Goal: Find specific page/section: Find specific page/section

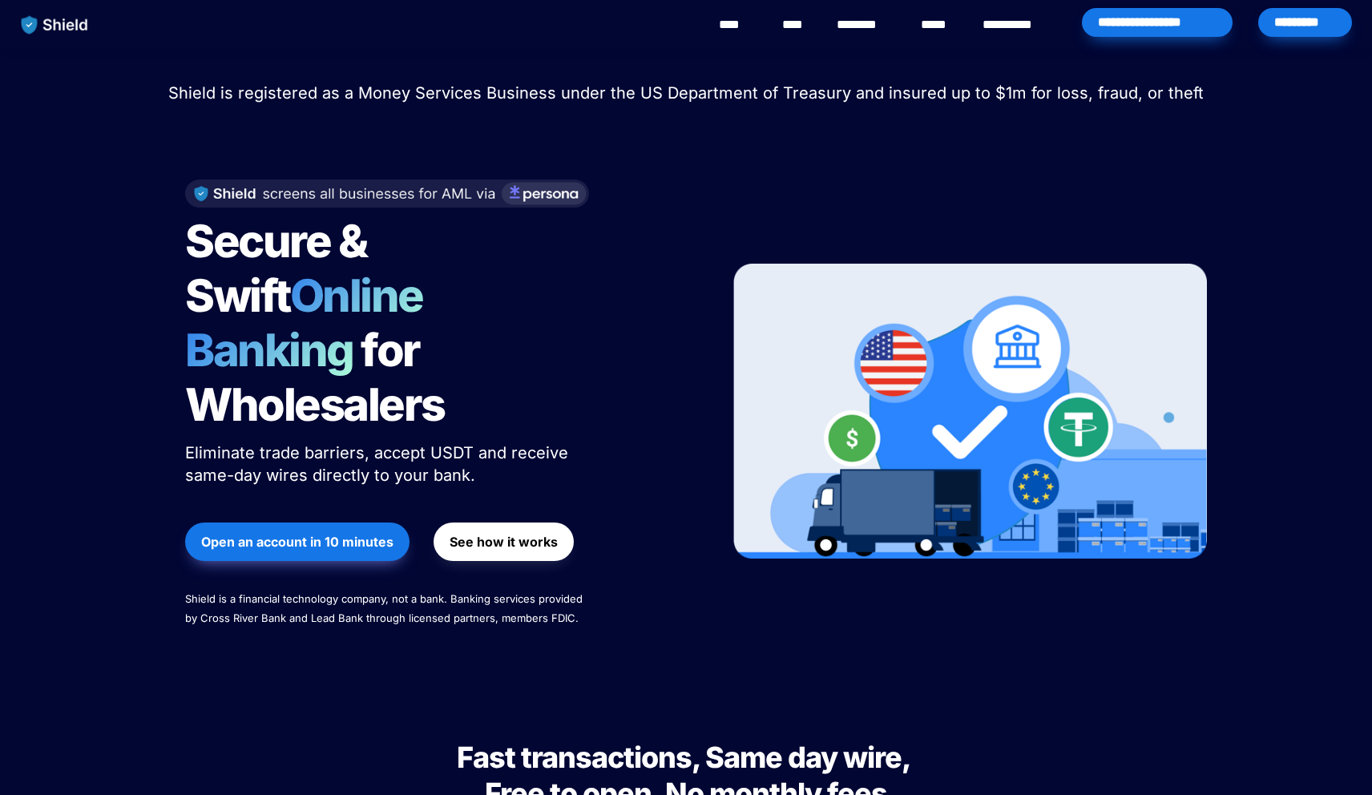
click at [1310, 34] on div "*********" at bounding box center [1305, 22] width 94 height 29
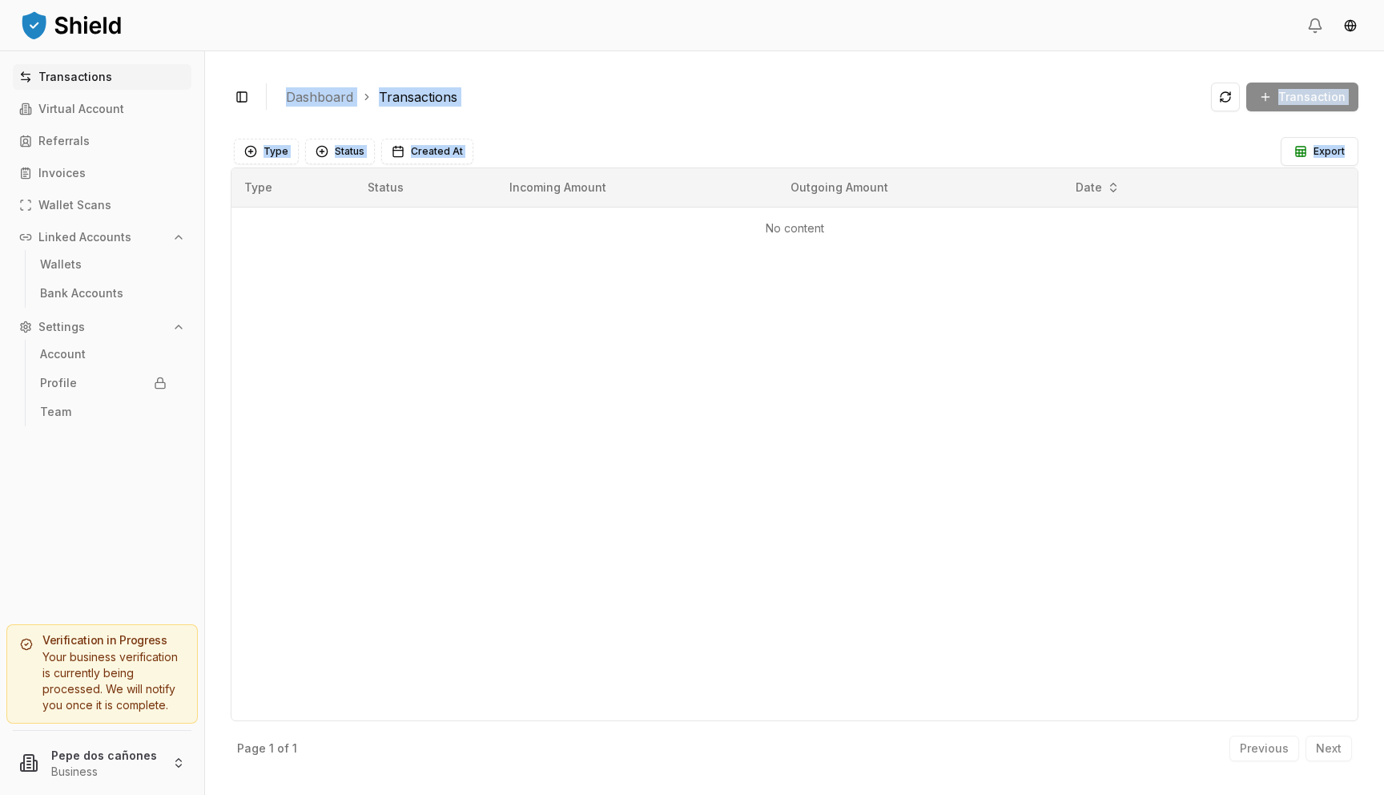
drag, startPoint x: 571, startPoint y: 542, endPoint x: 178, endPoint y: 794, distance: 467.4
click at [185, 794] on div "Transactions Virtual Account Referrals Invoices Wallet Scans Linked Accounts Wa…" at bounding box center [692, 422] width 1384 height 743
click at [145, 765] on html "Transactions Virtual Account Referrals Invoices Wallet Scans Linked Accounts Wa…" at bounding box center [692, 397] width 1384 height 795
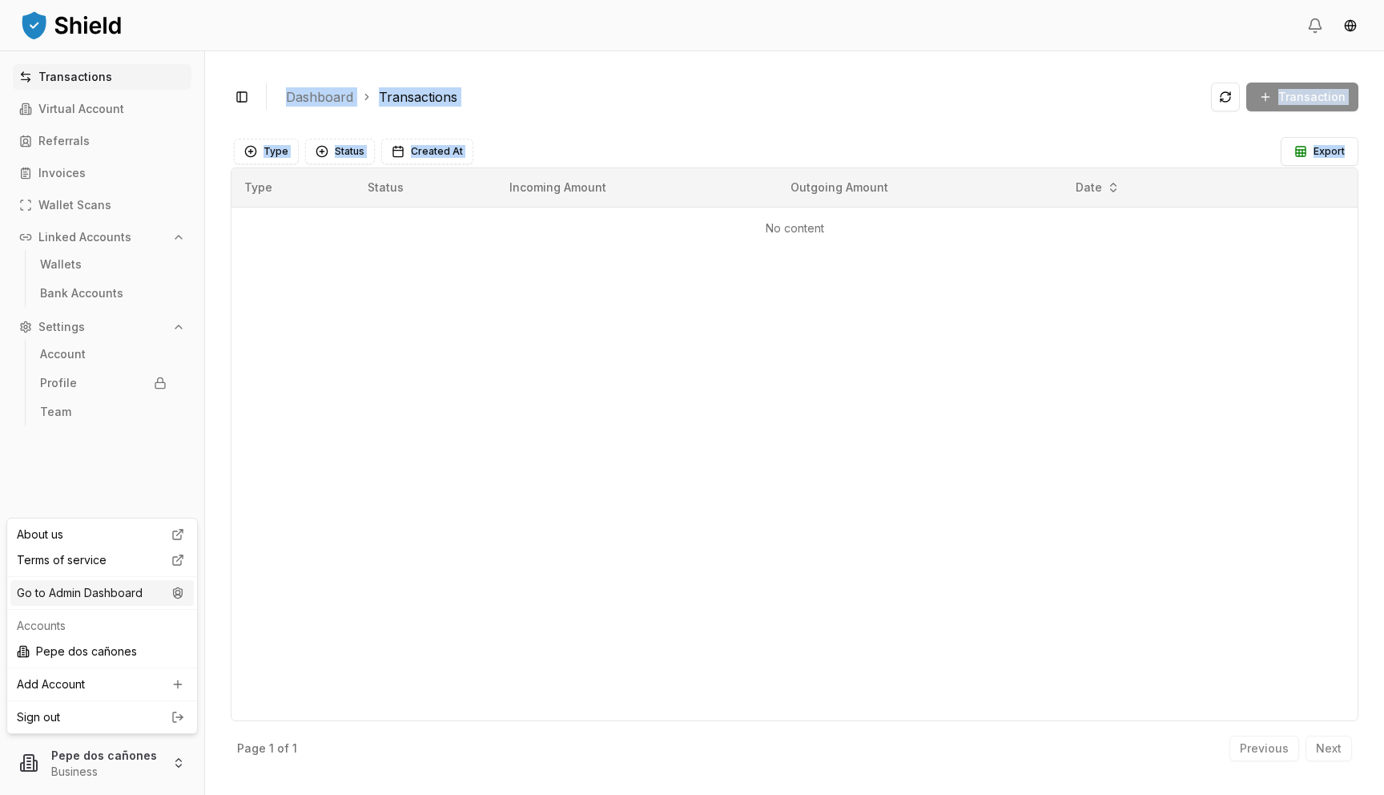
click at [139, 602] on div "Go to Admin Dashboard" at bounding box center [101, 593] width 183 height 26
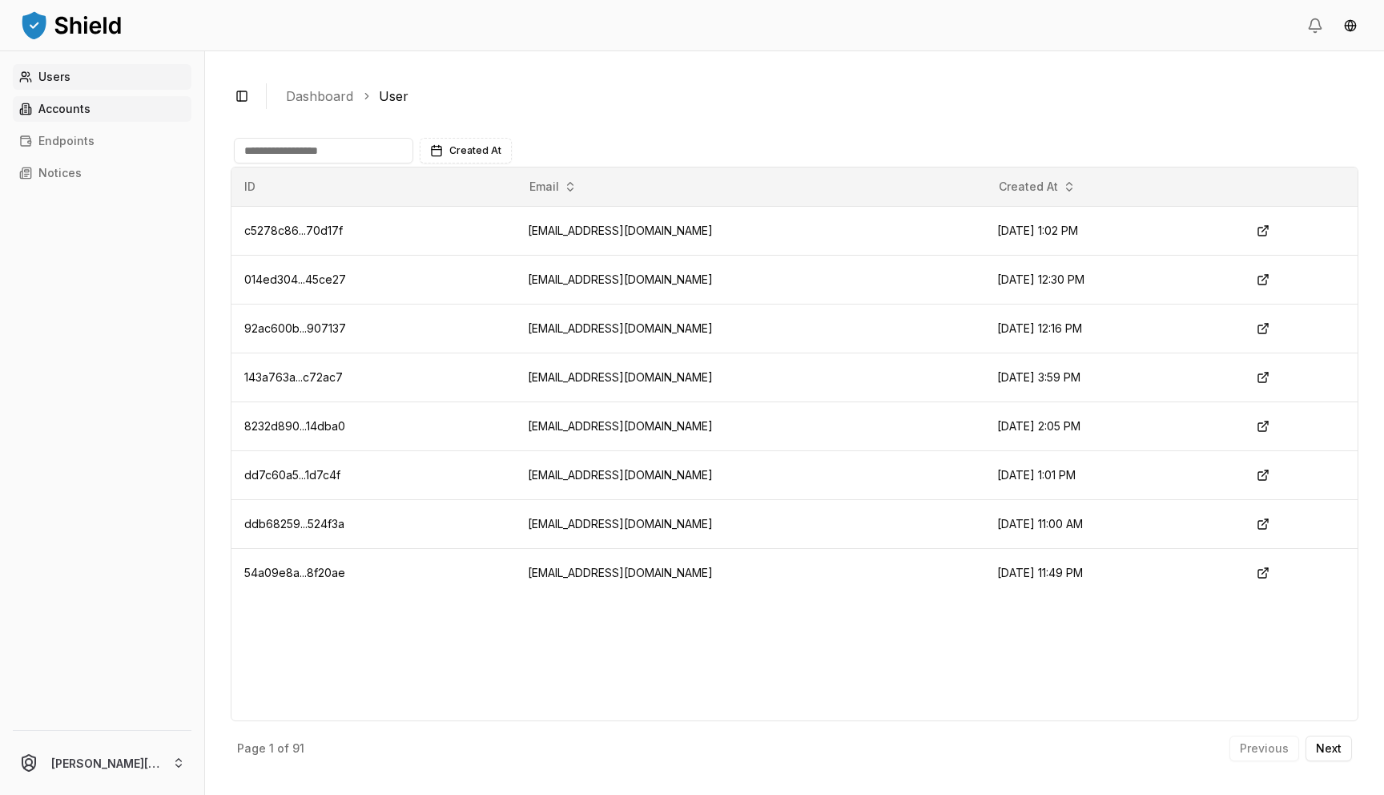
click at [113, 118] on link "Accounts" at bounding box center [102, 109] width 179 height 26
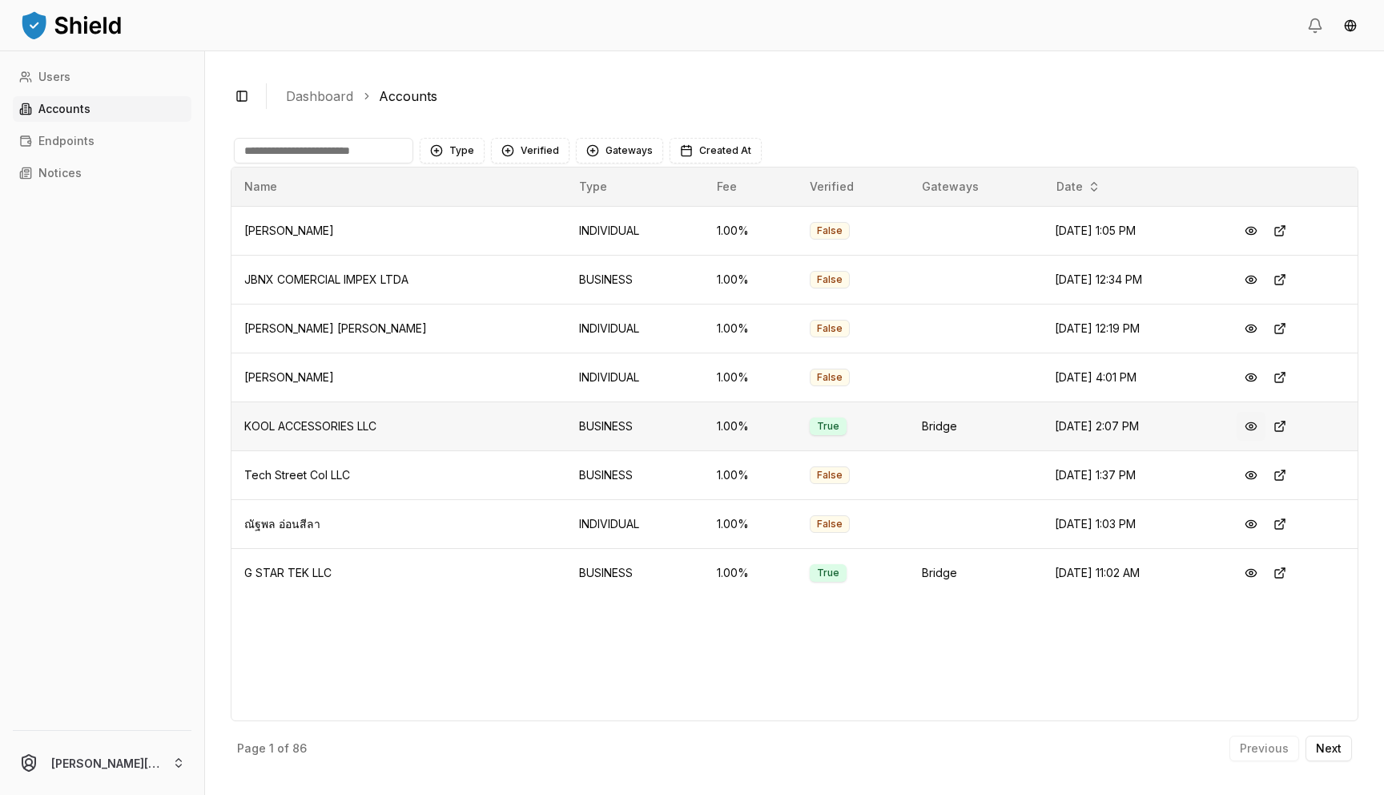
click at [1257, 427] on button at bounding box center [1251, 426] width 29 height 29
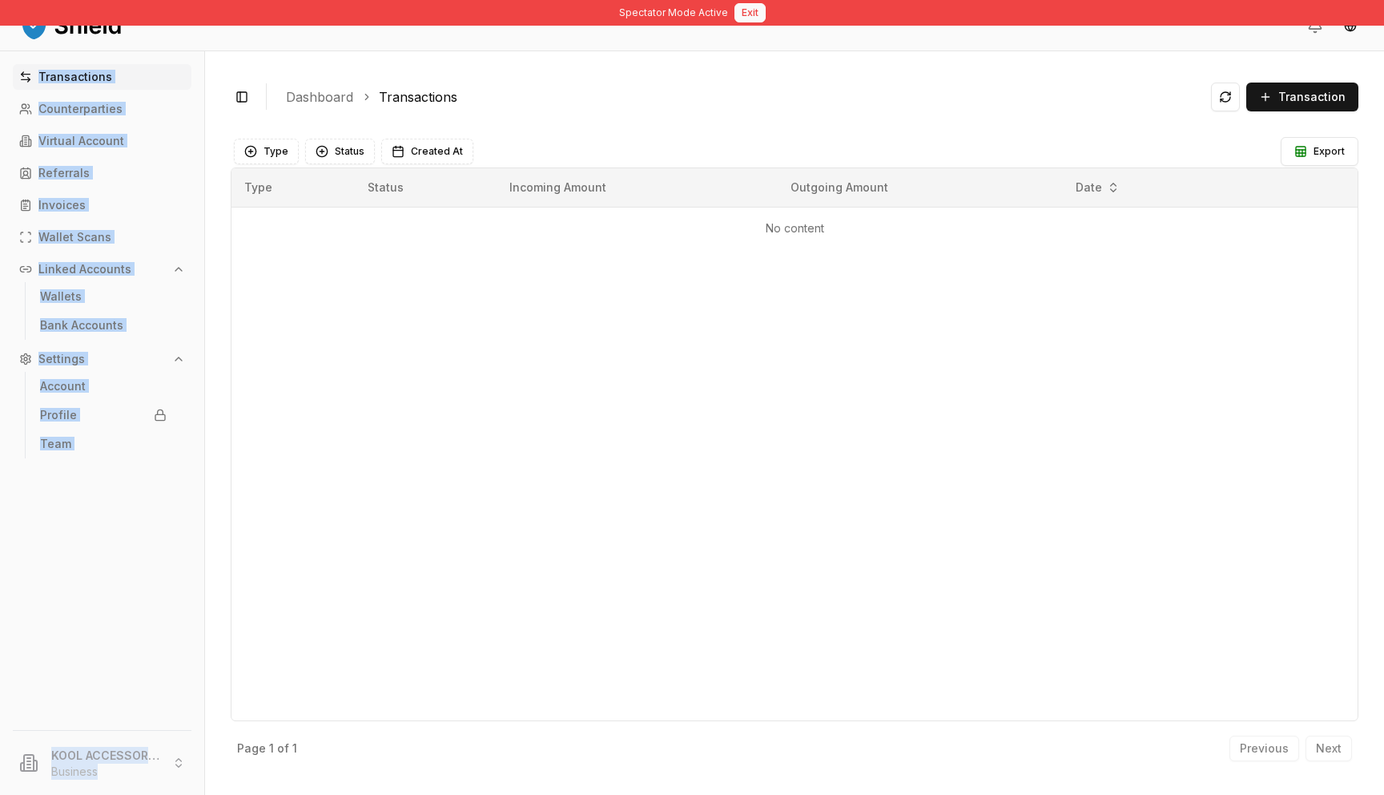
click at [751, 12] on button "Exit" at bounding box center [750, 12] width 31 height 19
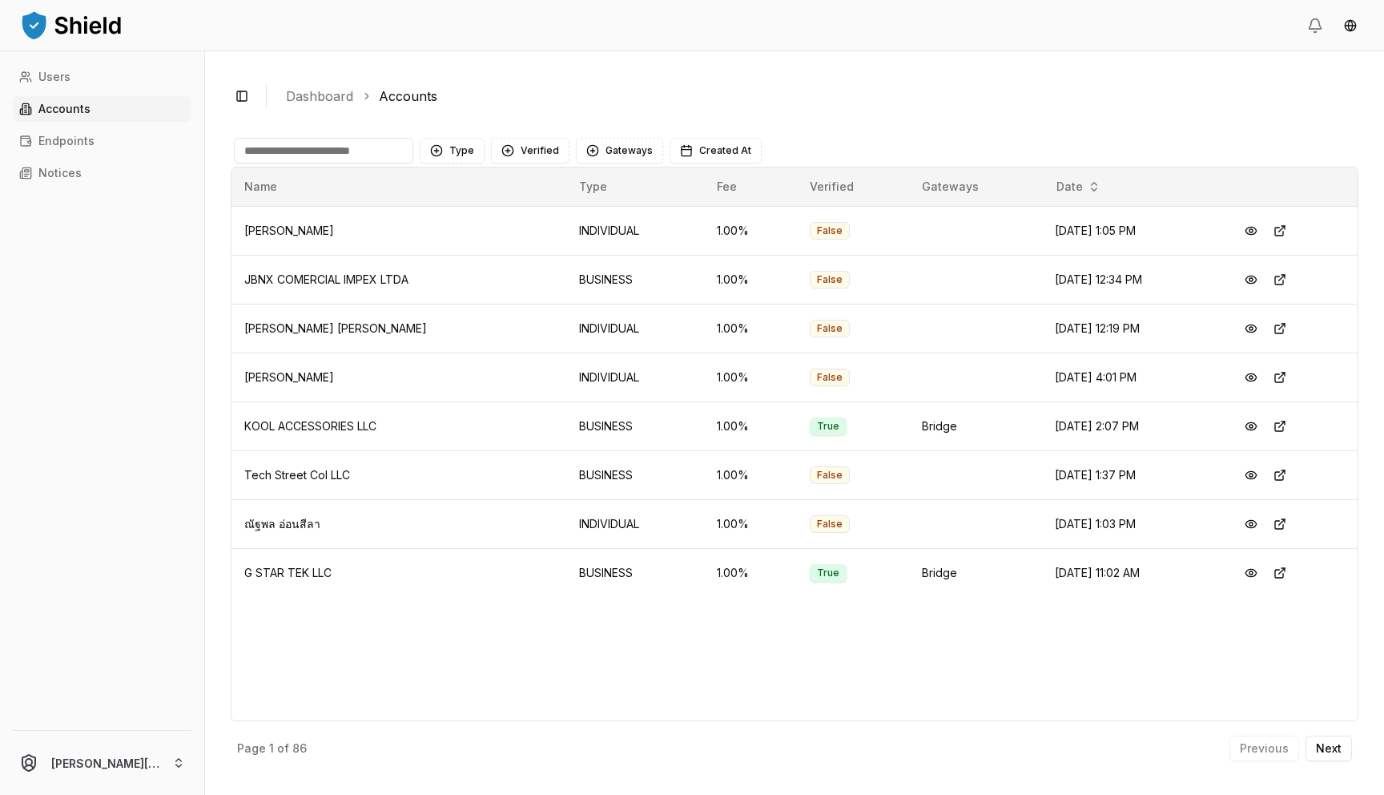
click at [304, 152] on input at bounding box center [323, 151] width 179 height 26
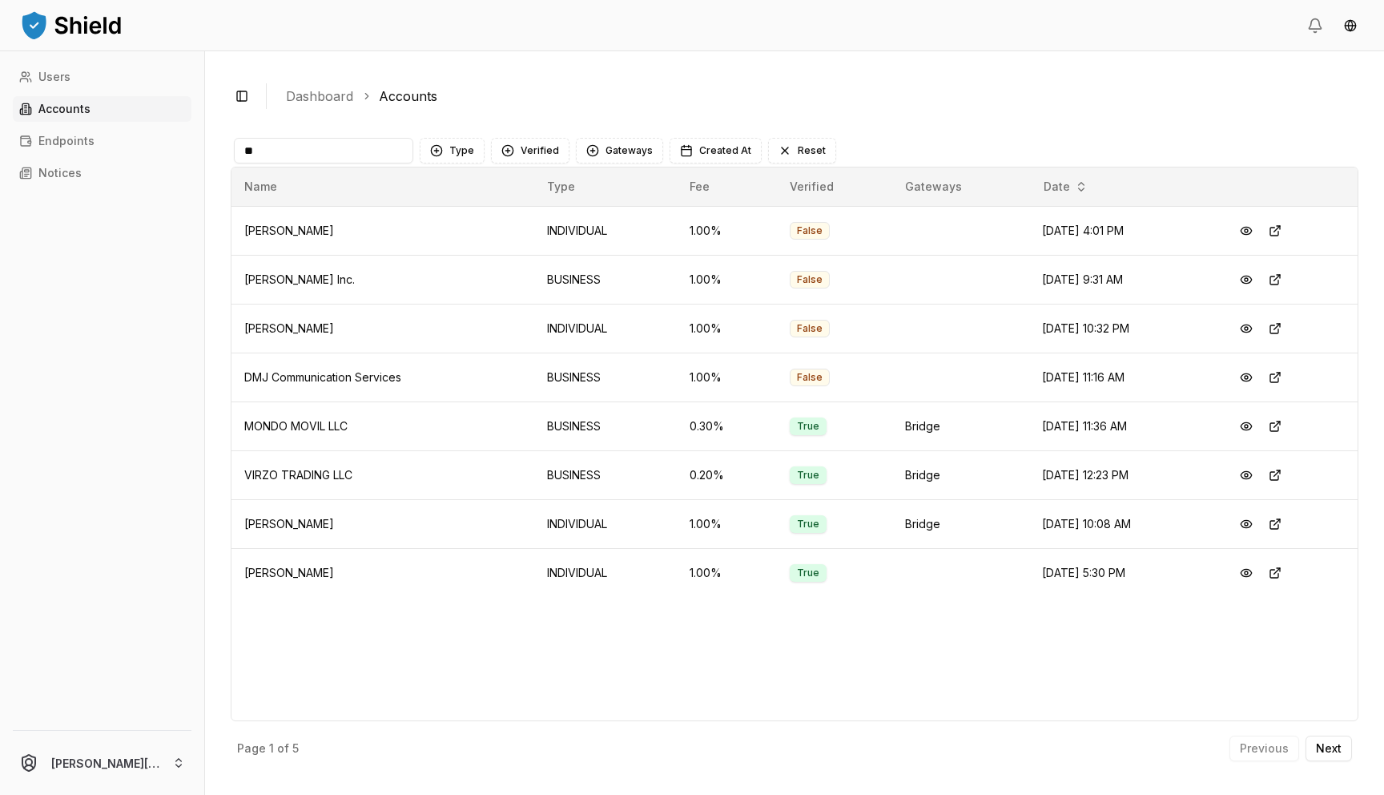
type input "*"
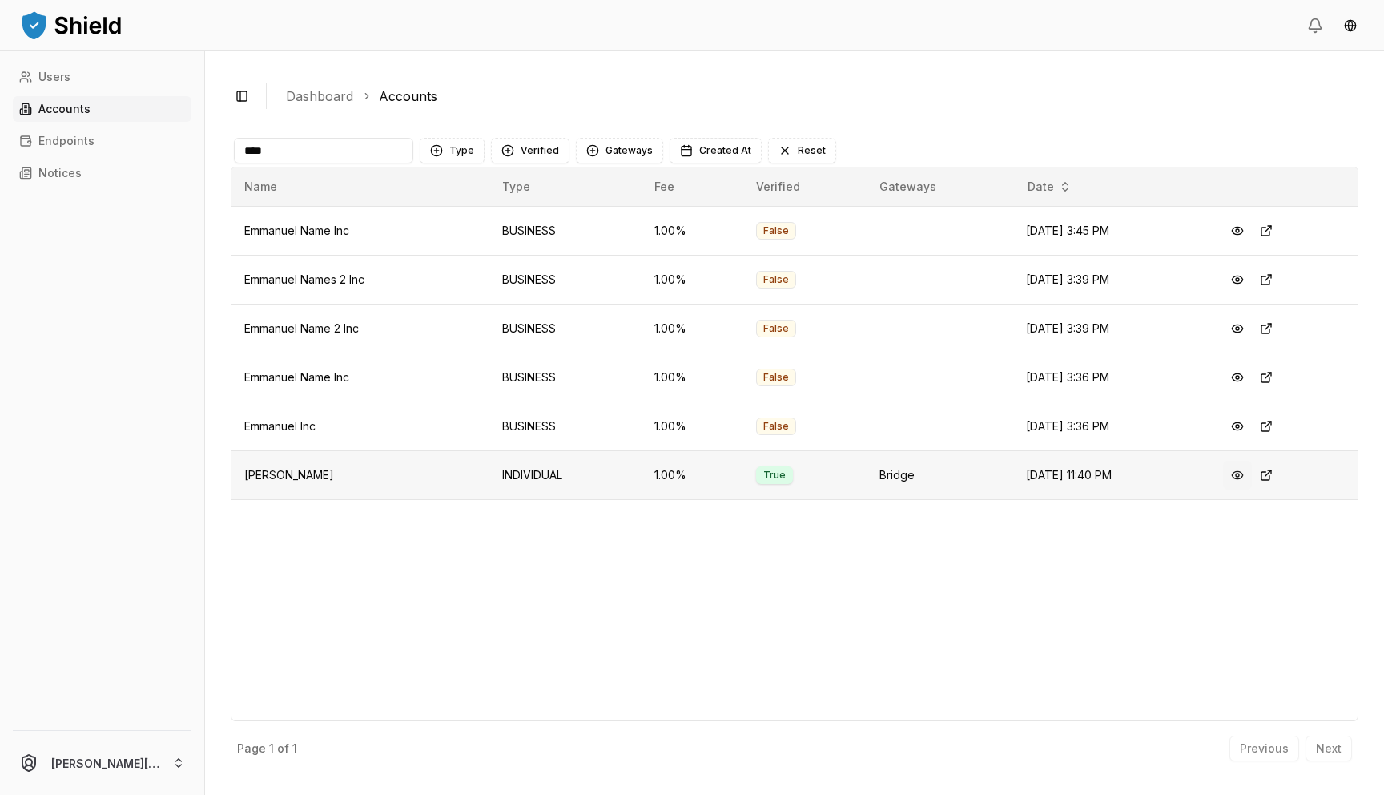
type input "****"
click at [1235, 477] on button at bounding box center [1237, 475] width 29 height 29
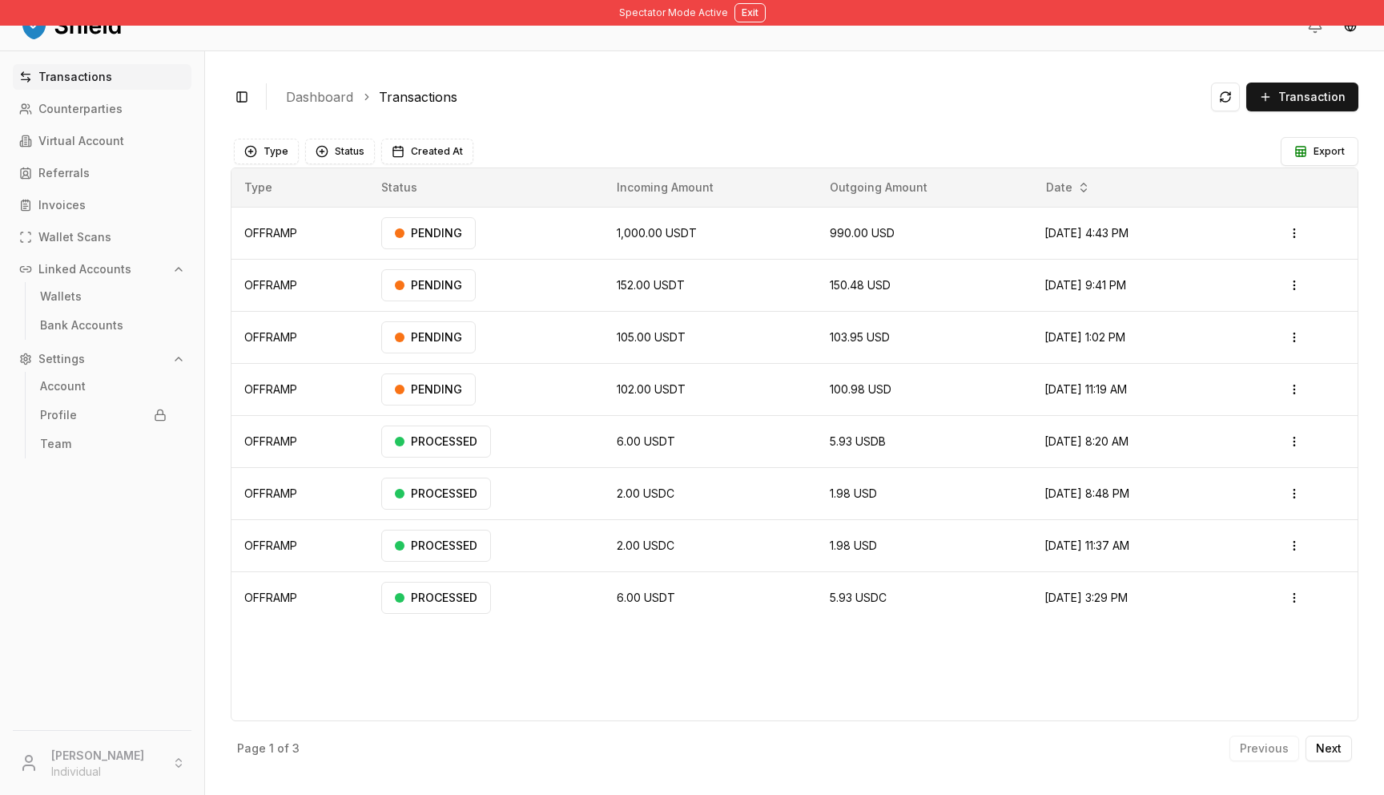
click at [85, 68] on link "Transactions" at bounding box center [102, 77] width 179 height 26
click at [81, 138] on p "Virtual Account" at bounding box center [81, 140] width 86 height 11
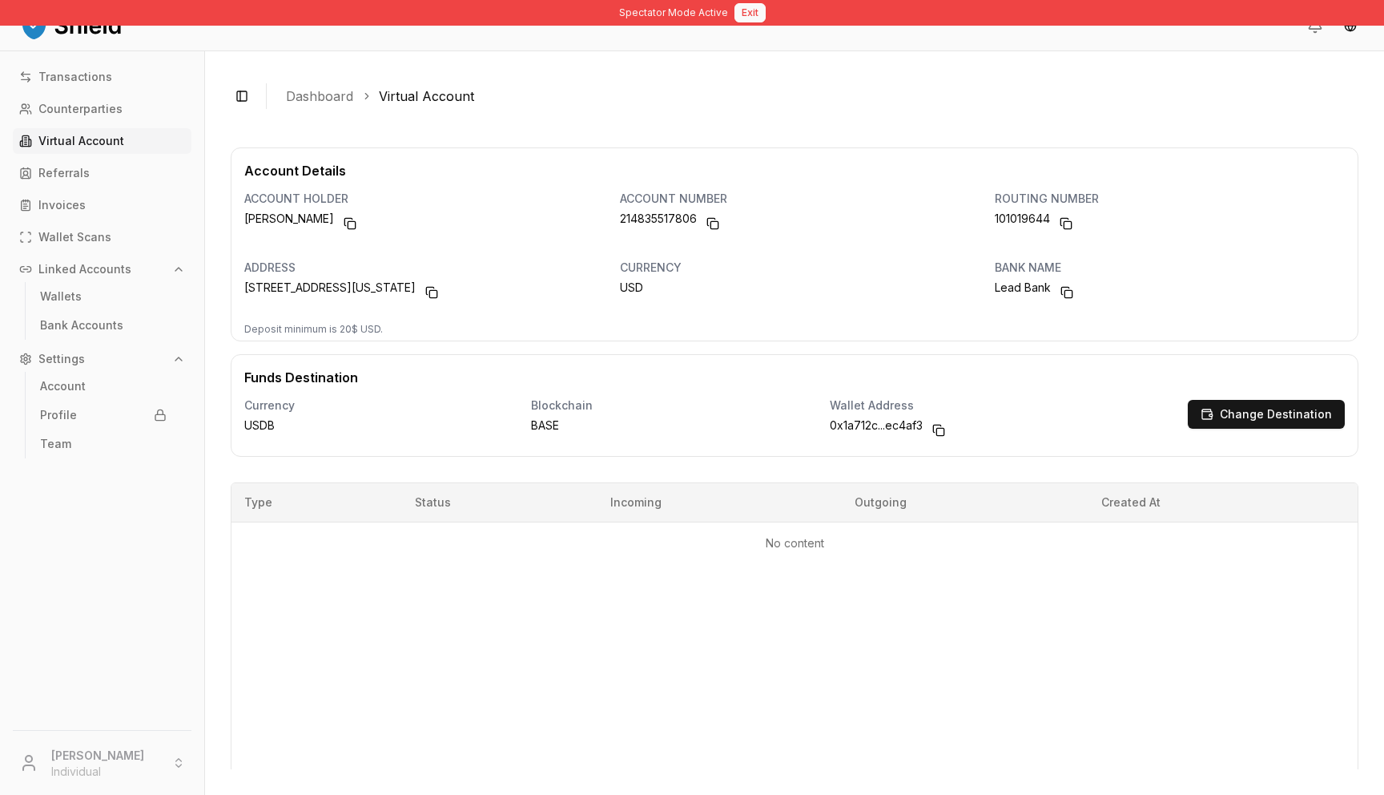
click at [739, 16] on button "Exit" at bounding box center [750, 12] width 31 height 19
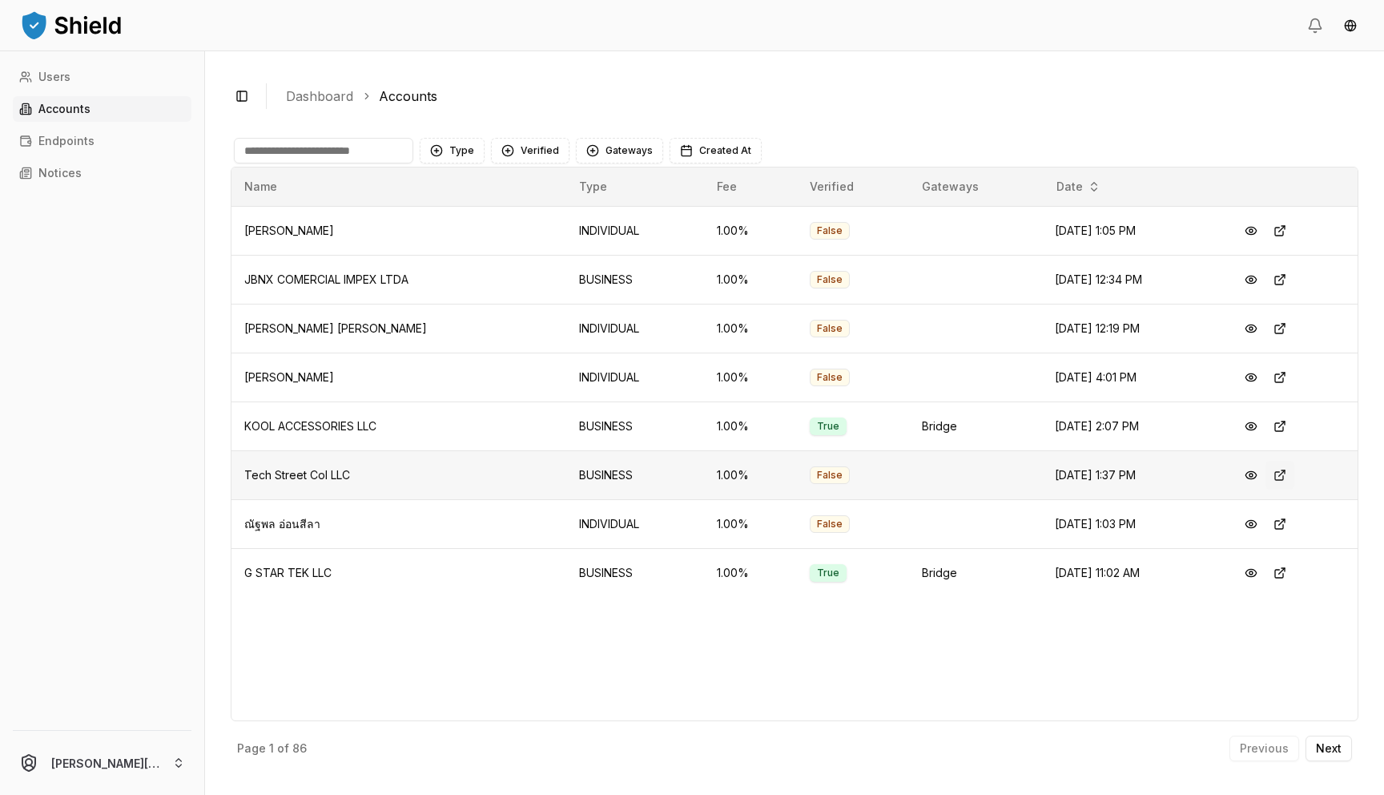
click at [1284, 477] on button at bounding box center [1280, 475] width 29 height 29
click at [1251, 428] on button at bounding box center [1251, 426] width 29 height 29
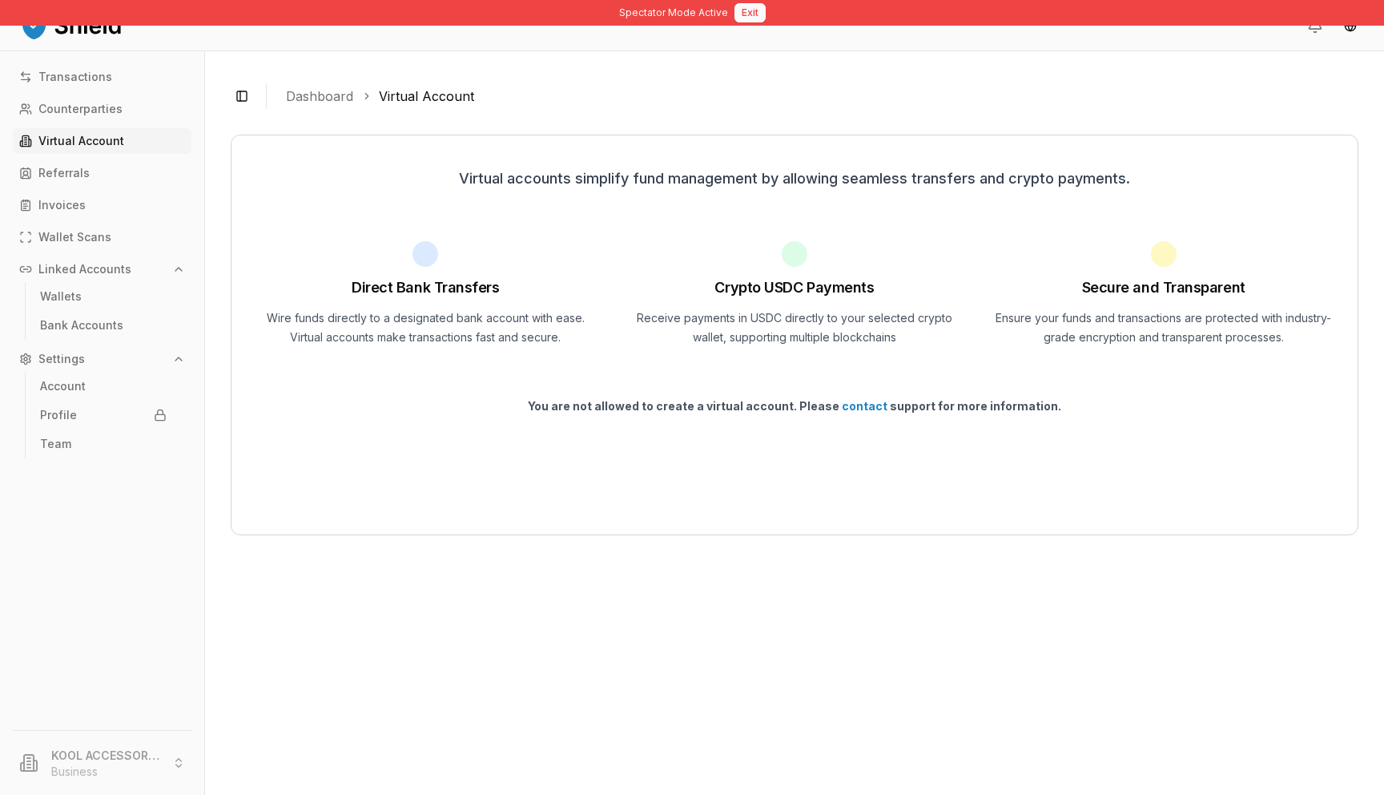
click at [756, 16] on button "Exit" at bounding box center [750, 12] width 31 height 19
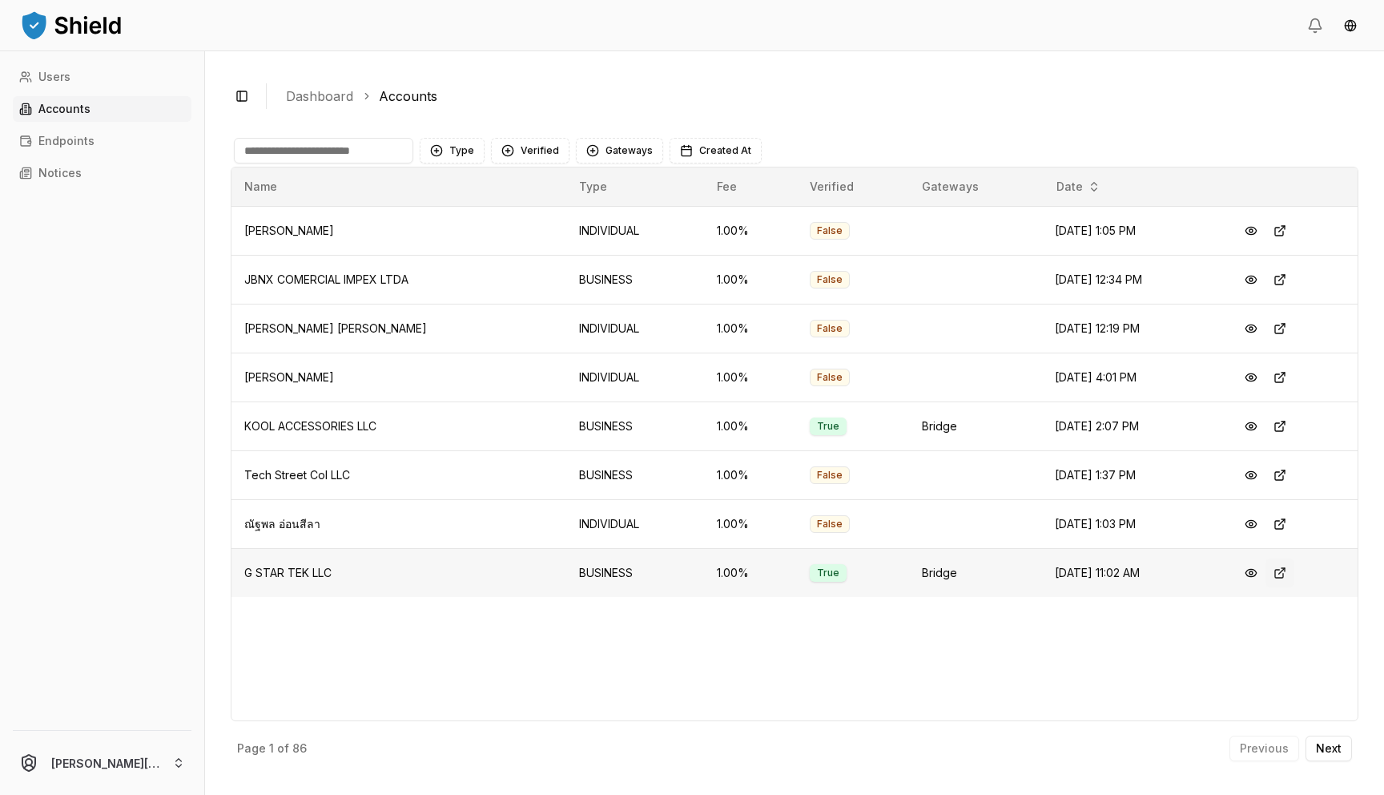
click at [1281, 579] on button at bounding box center [1280, 572] width 29 height 29
click at [1332, 751] on p "Next" at bounding box center [1329, 748] width 26 height 11
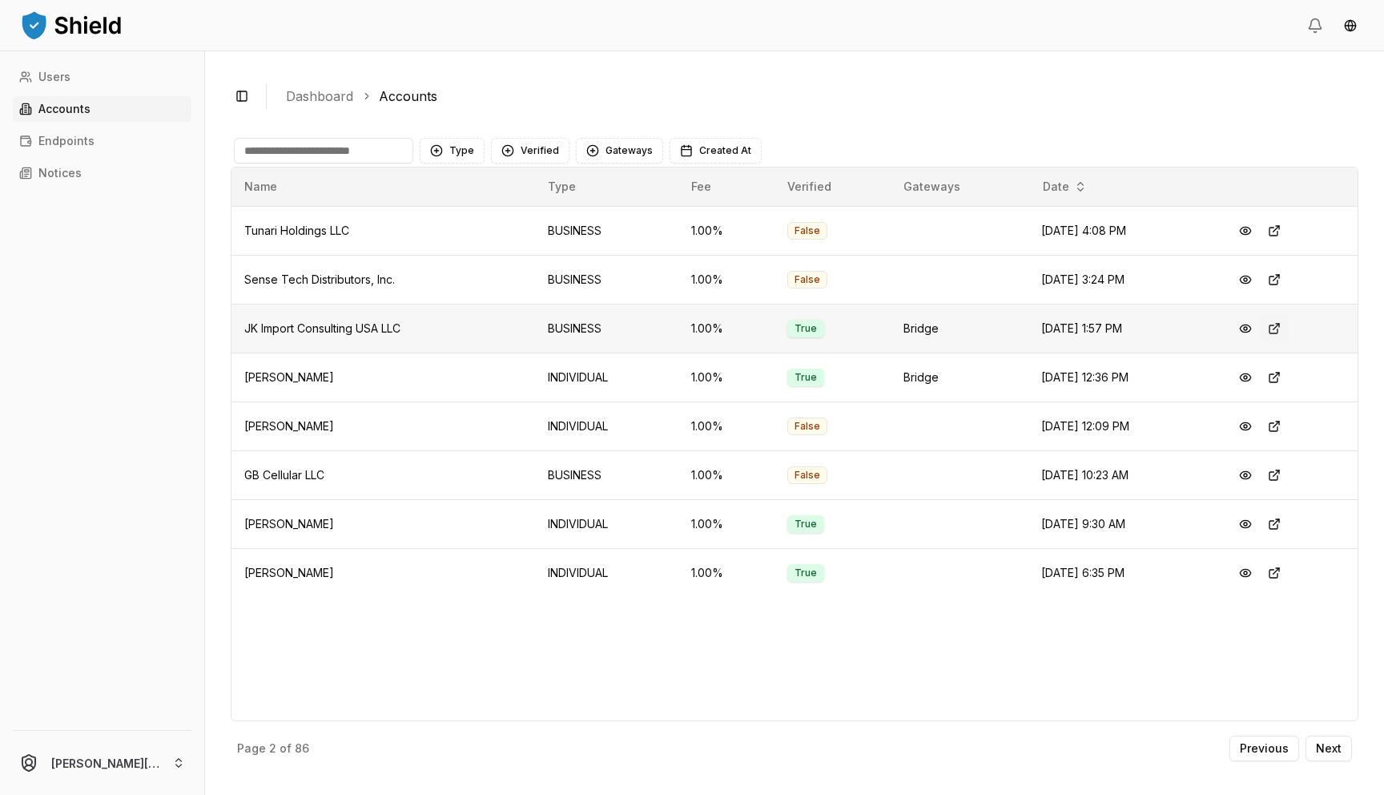
click at [1282, 331] on button at bounding box center [1274, 328] width 29 height 29
click at [1285, 526] on button at bounding box center [1274, 524] width 29 height 29
click at [526, 154] on button "Verified" at bounding box center [530, 151] width 79 height 26
click at [531, 220] on span "VERIFIED" at bounding box center [542, 216] width 47 height 16
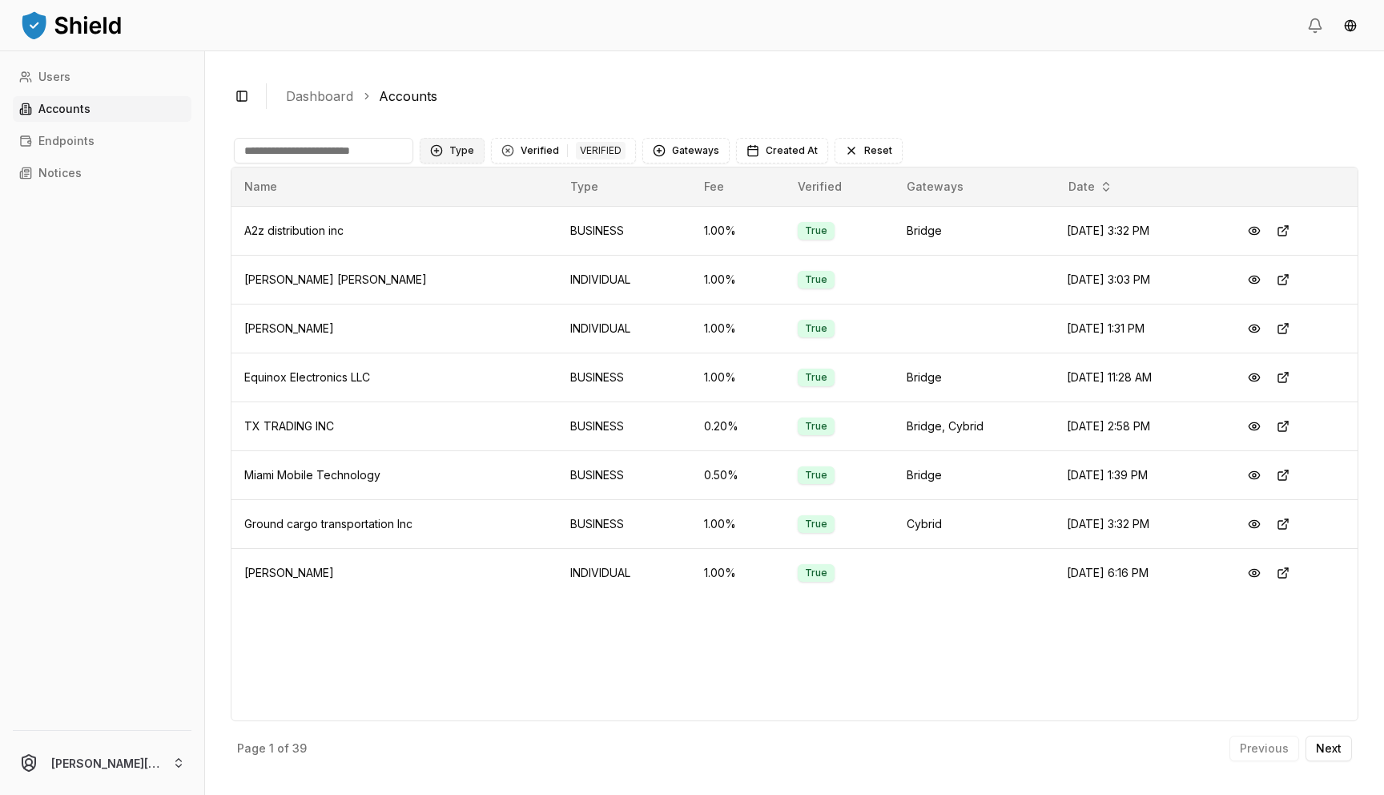
click at [451, 159] on button "Type" at bounding box center [452, 151] width 65 height 26
click at [457, 239] on span "BUSINESS" at bounding box center [476, 242] width 54 height 16
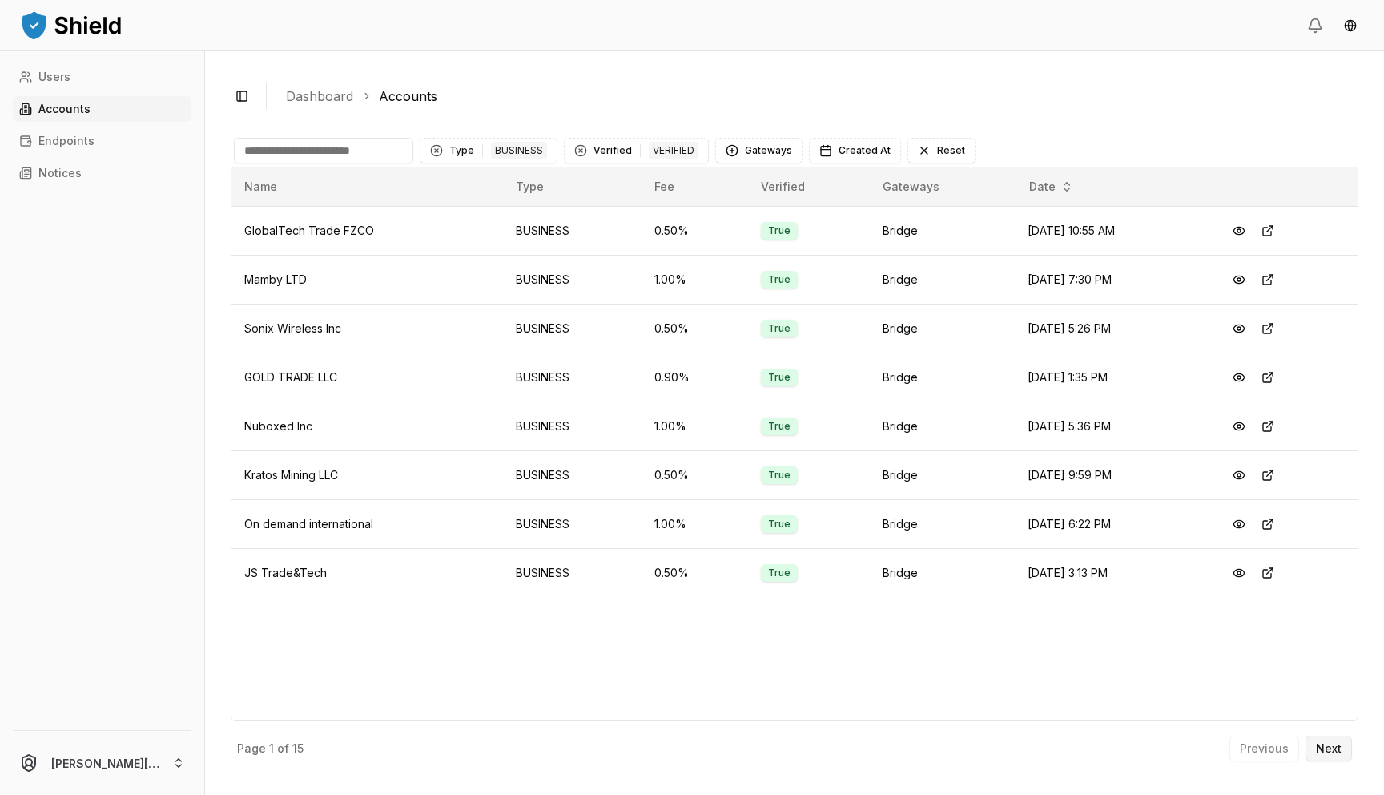
click at [1329, 749] on p "Next" at bounding box center [1329, 748] width 26 height 11
click at [1270, 756] on button "Previous" at bounding box center [1265, 748] width 70 height 26
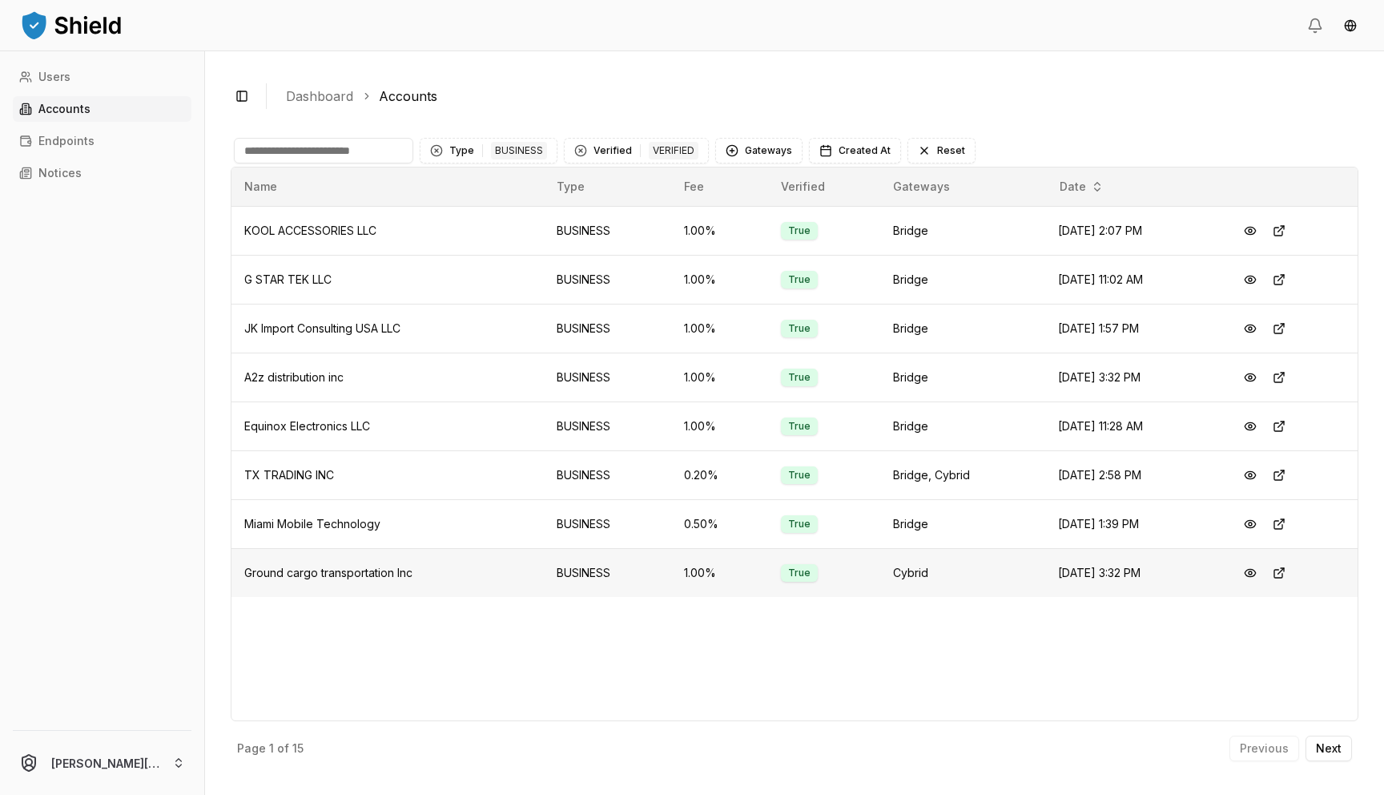
click at [839, 567] on td "True" at bounding box center [824, 572] width 112 height 49
click at [1336, 748] on p "Next" at bounding box center [1329, 748] width 26 height 11
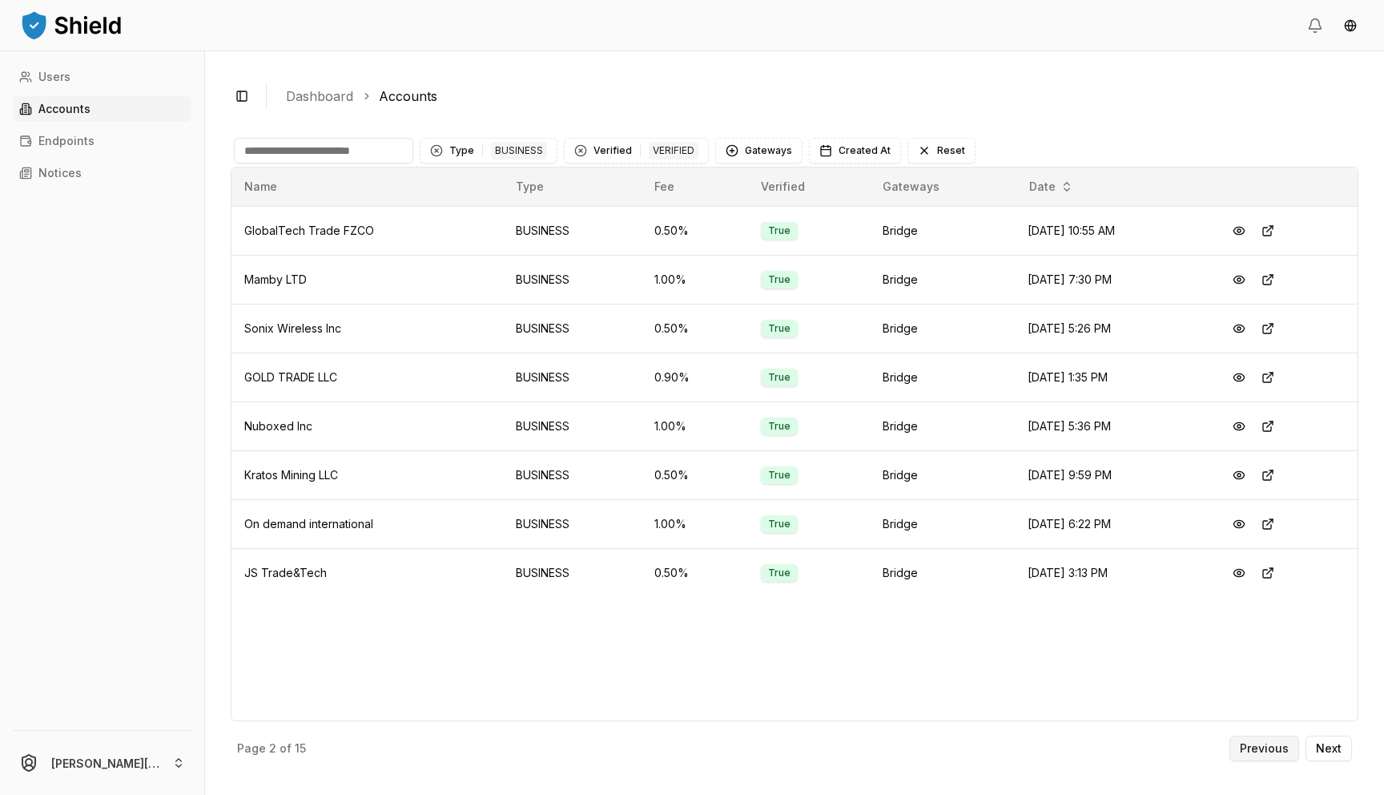
click at [1271, 747] on p "Previous" at bounding box center [1264, 748] width 49 height 11
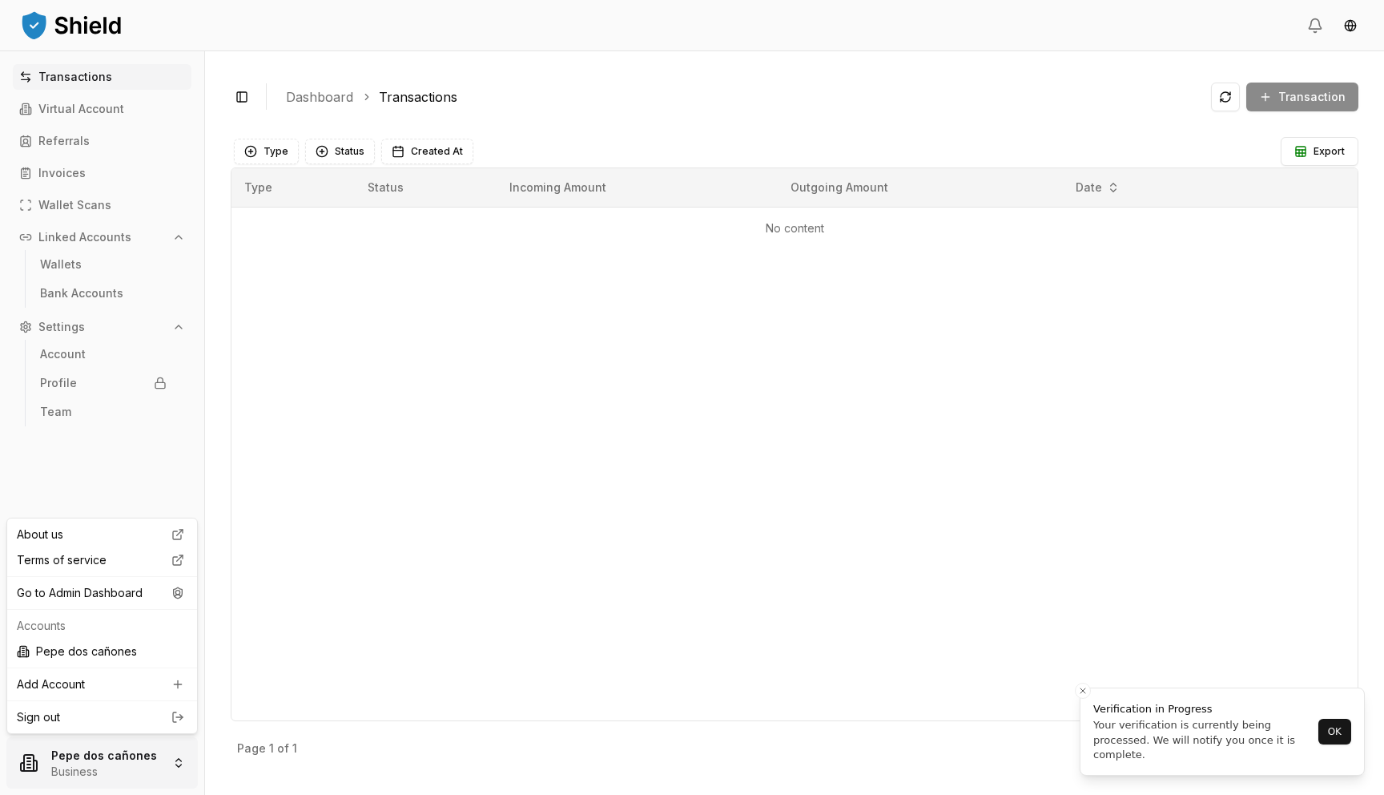
click at [122, 775] on html "Transactions Virtual Account Referrals Invoices Wallet Scans Linked Accounts Wa…" at bounding box center [692, 397] width 1384 height 795
click at [163, 594] on div "Go to Admin Dashboard" at bounding box center [101, 593] width 183 height 26
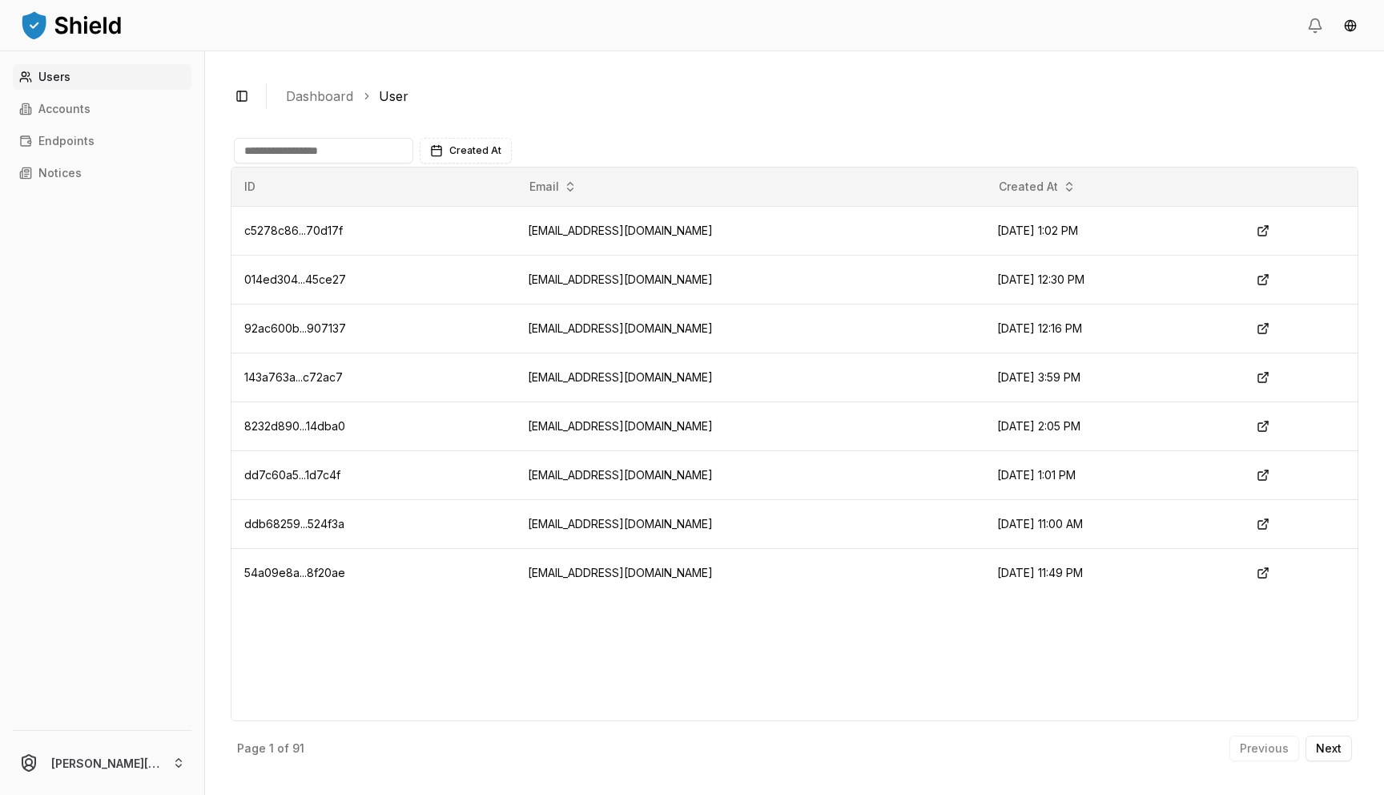
click at [296, 162] on input at bounding box center [323, 151] width 179 height 26
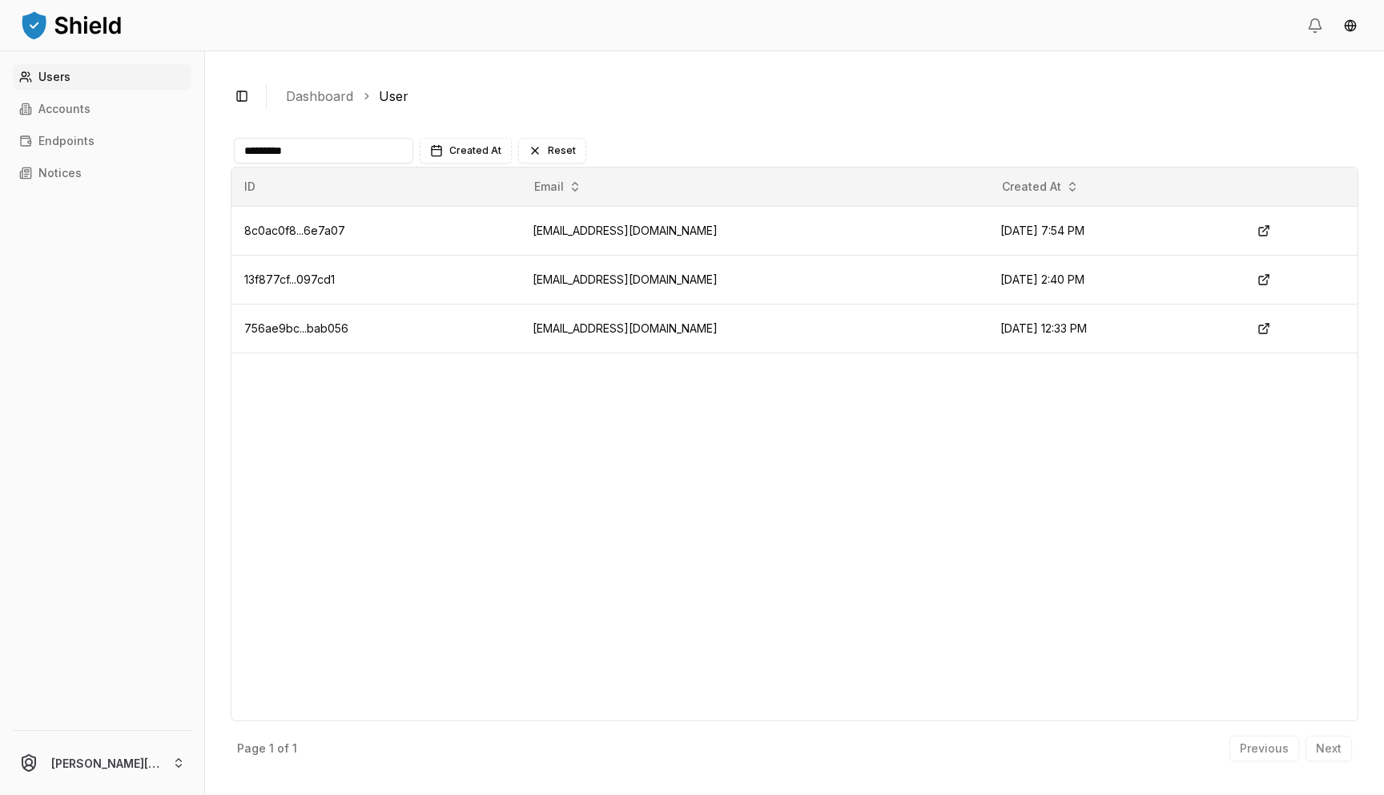
type input "*********"
click at [135, 106] on link "Accounts" at bounding box center [102, 109] width 179 height 26
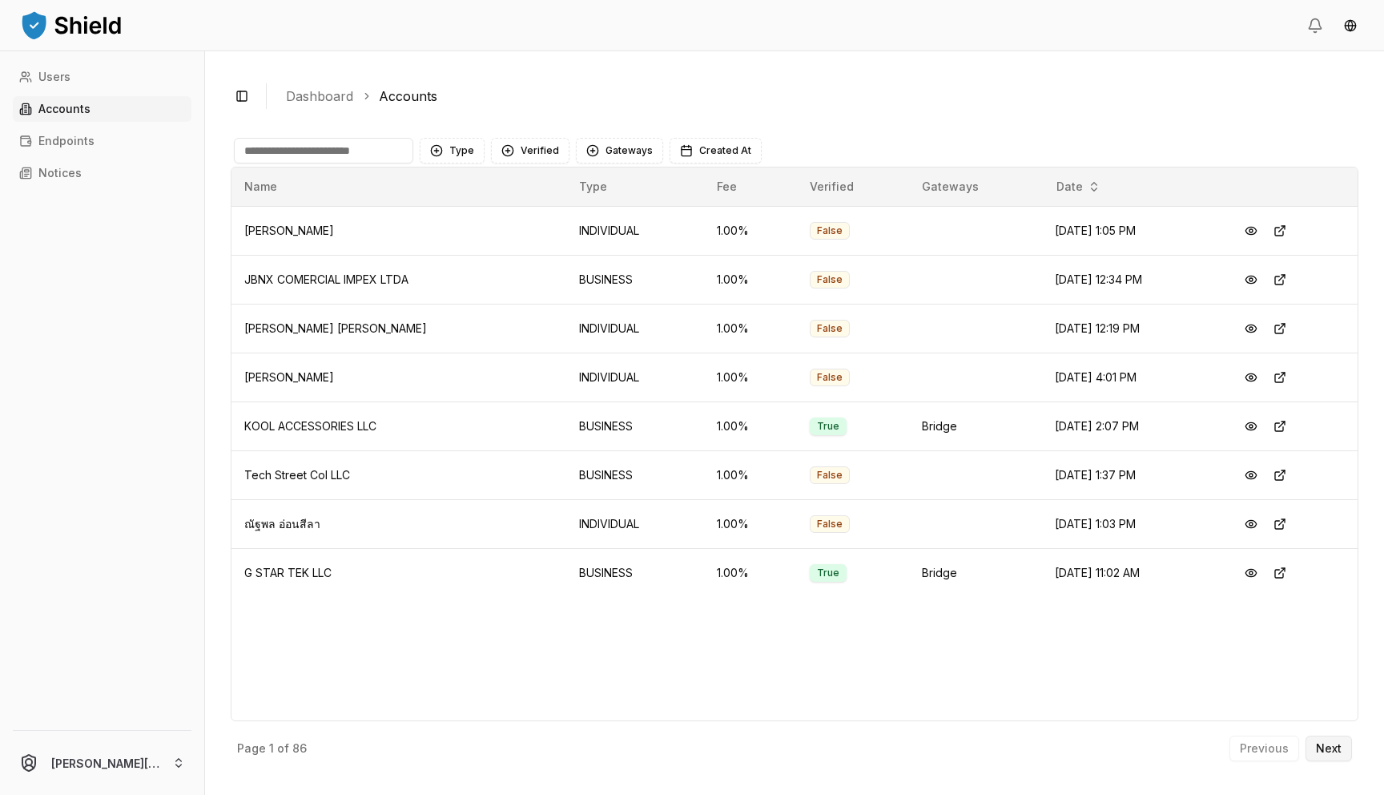
click at [1326, 743] on p "Next" at bounding box center [1329, 748] width 26 height 11
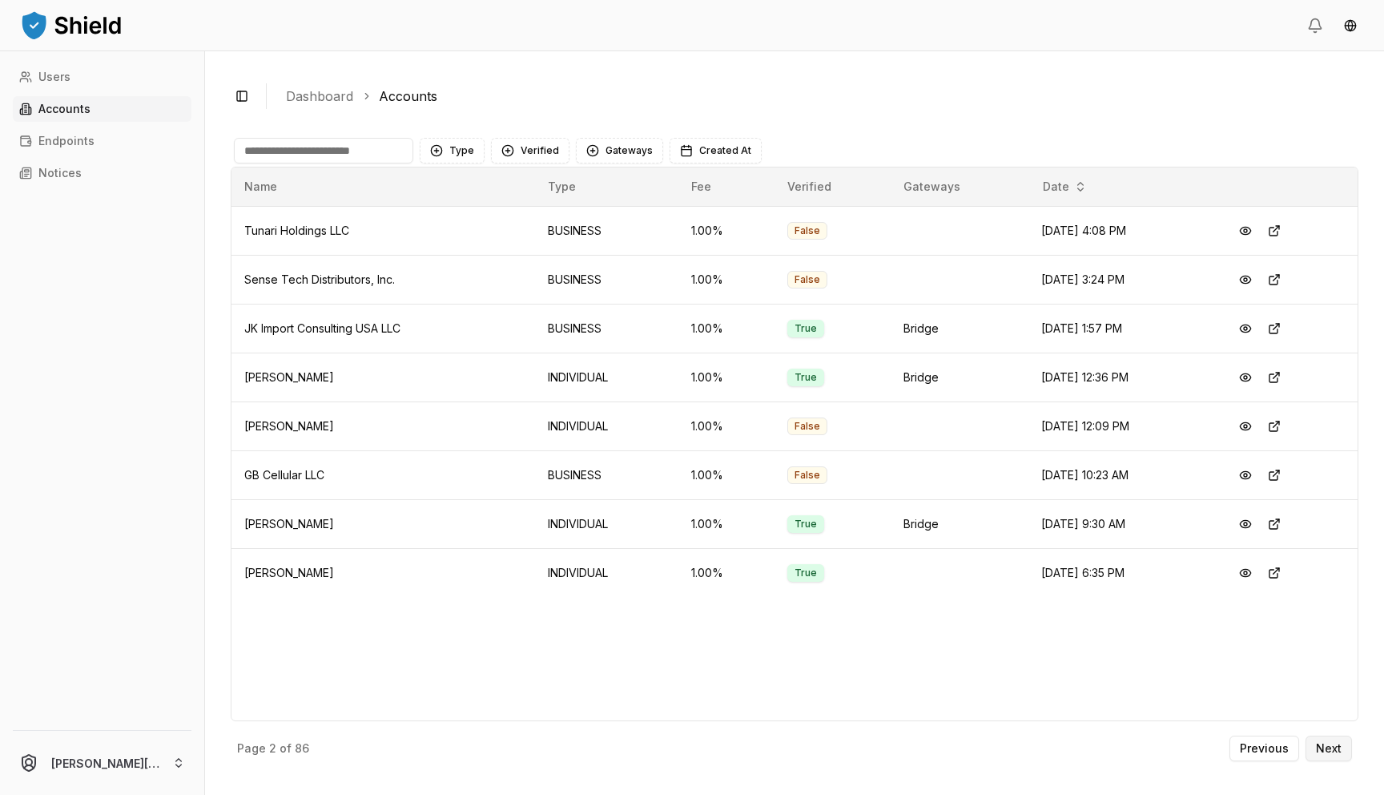
click at [1326, 739] on button "Next" at bounding box center [1329, 748] width 46 height 26
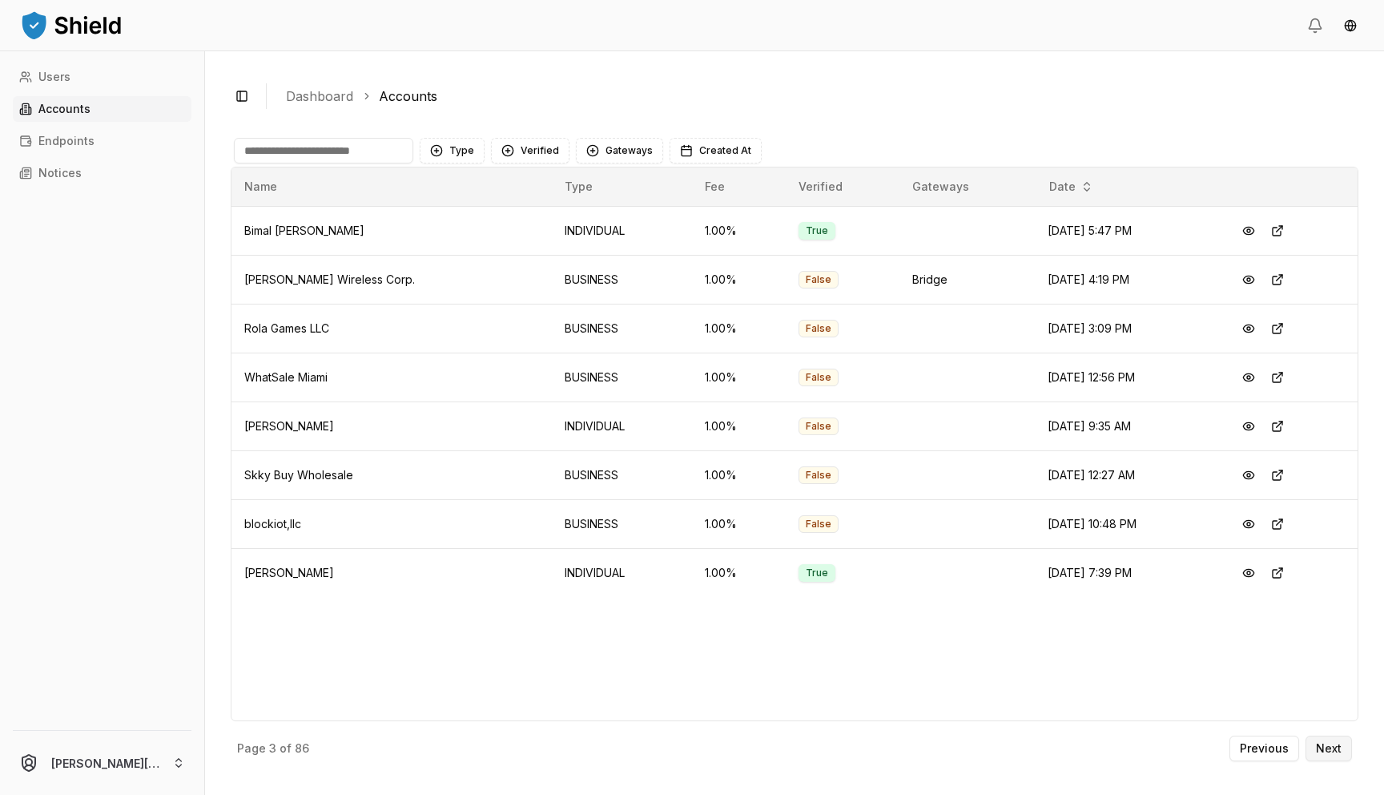
click at [1331, 746] on p "Next" at bounding box center [1329, 748] width 26 height 11
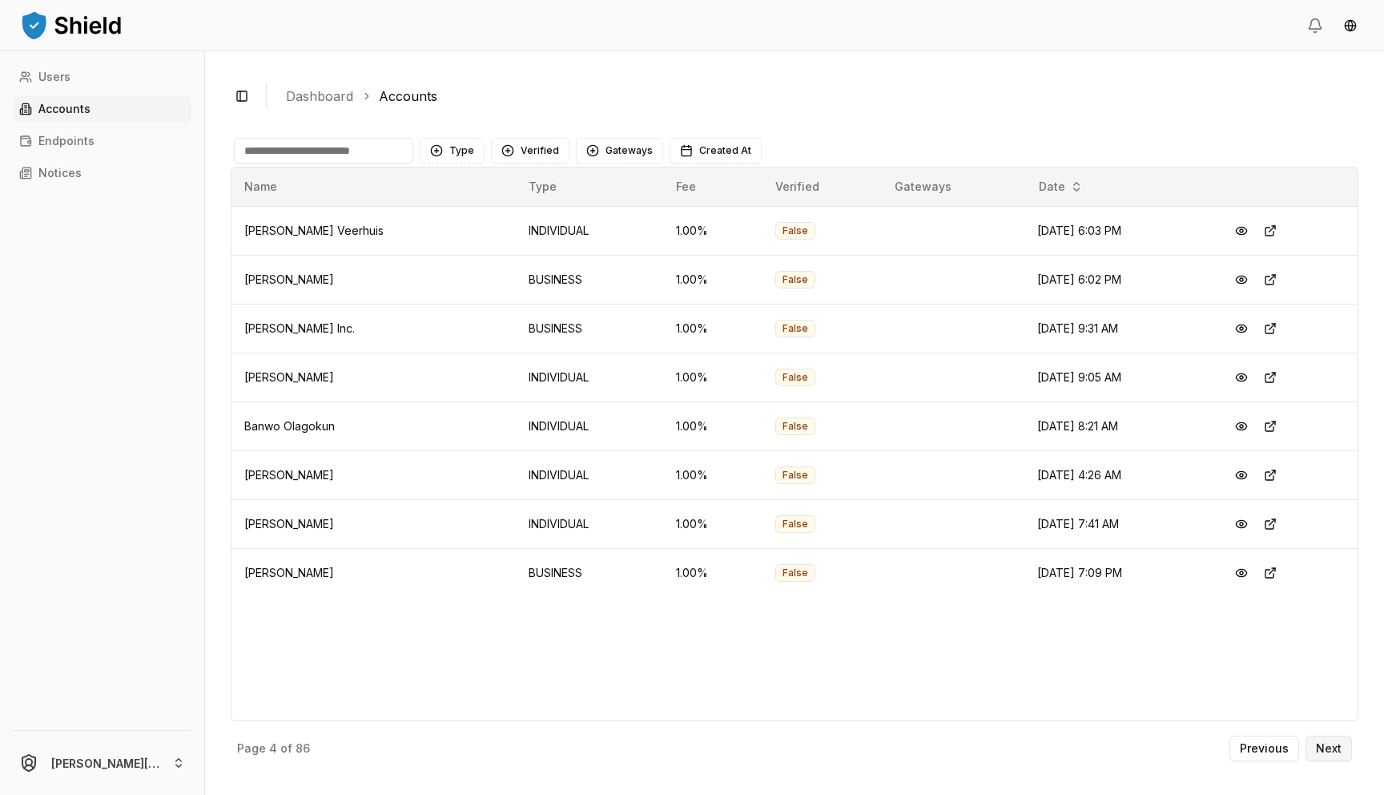
click at [1332, 744] on p "Next" at bounding box center [1329, 748] width 26 height 11
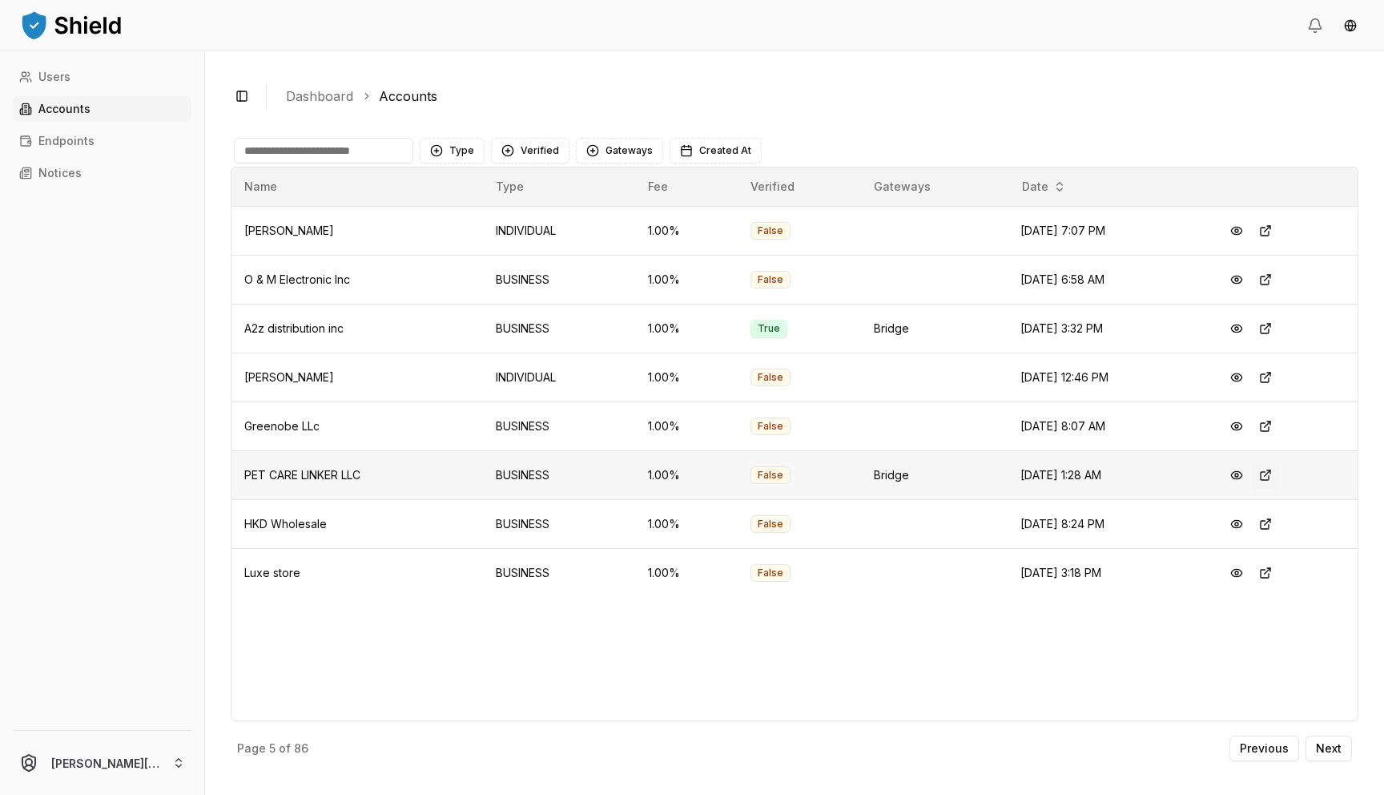
click at [1274, 479] on button at bounding box center [1265, 475] width 29 height 29
click at [1271, 430] on button at bounding box center [1265, 426] width 29 height 29
